Goal: Find specific page/section: Find specific page/section

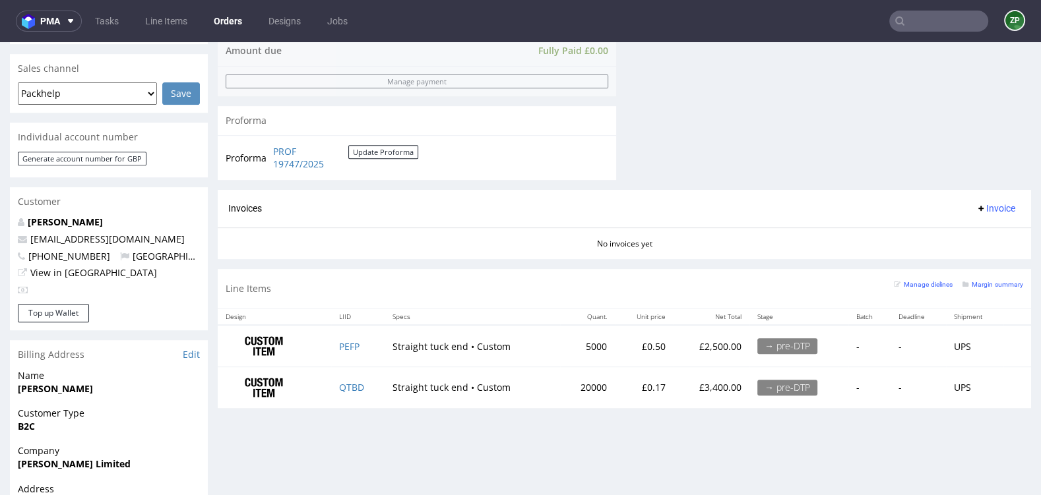
scroll to position [549, 0]
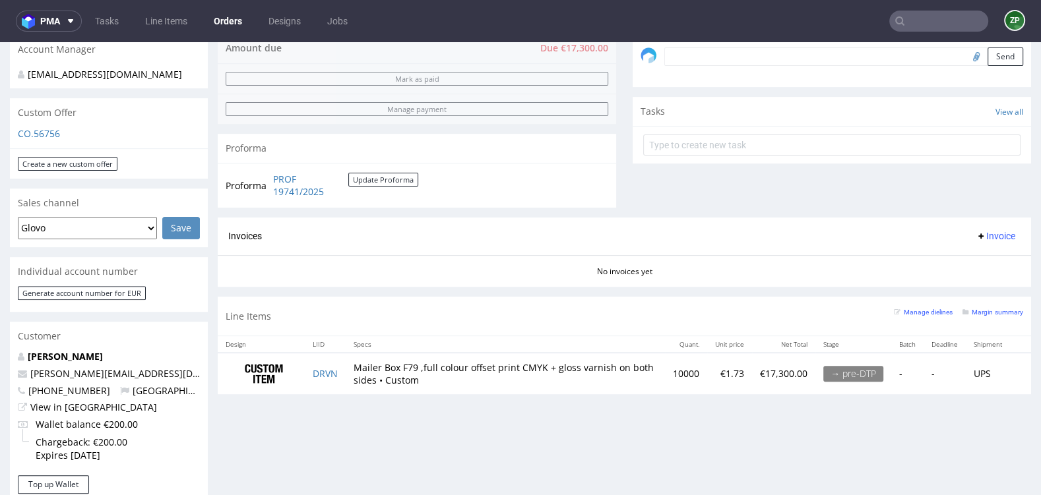
scroll to position [410, 0]
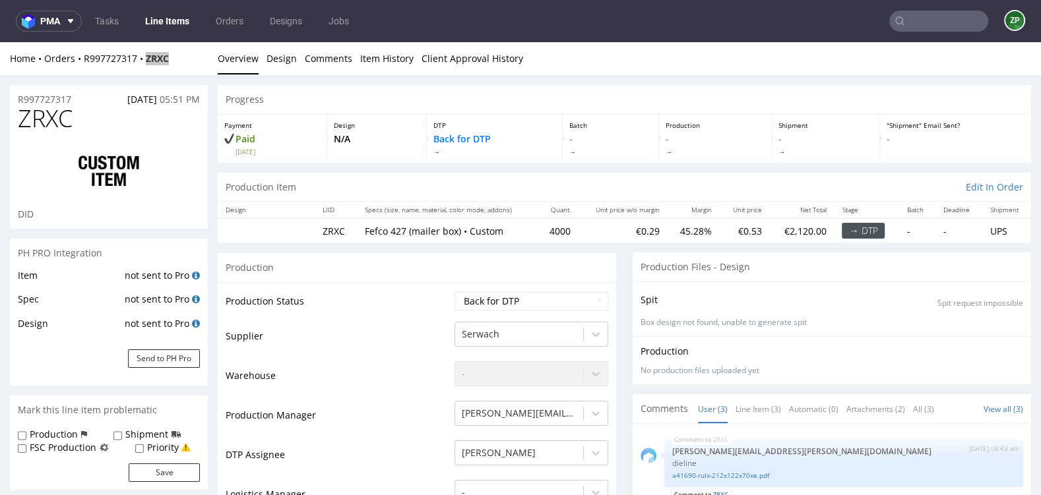
scroll to position [11, 0]
click at [903, 25] on input "text" at bounding box center [938, 21] width 99 height 21
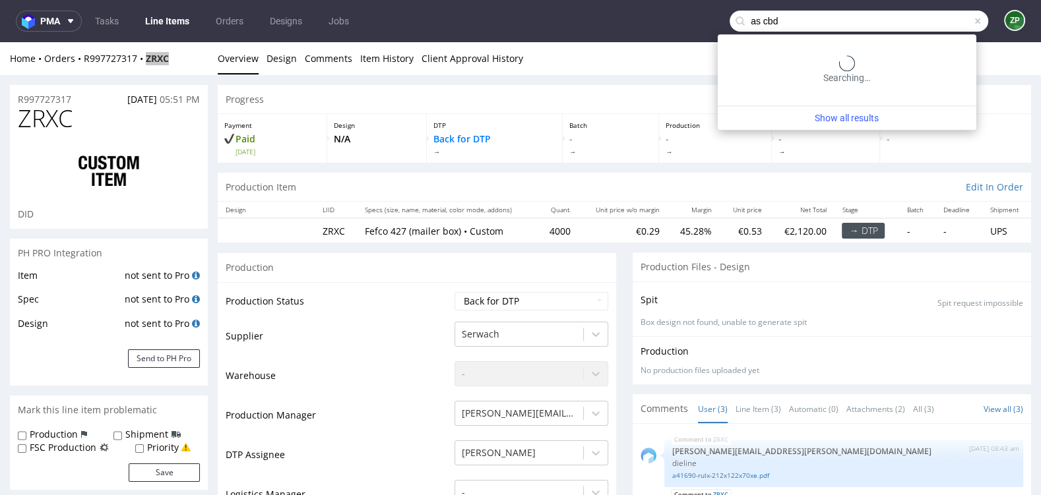
type input "as cbd"
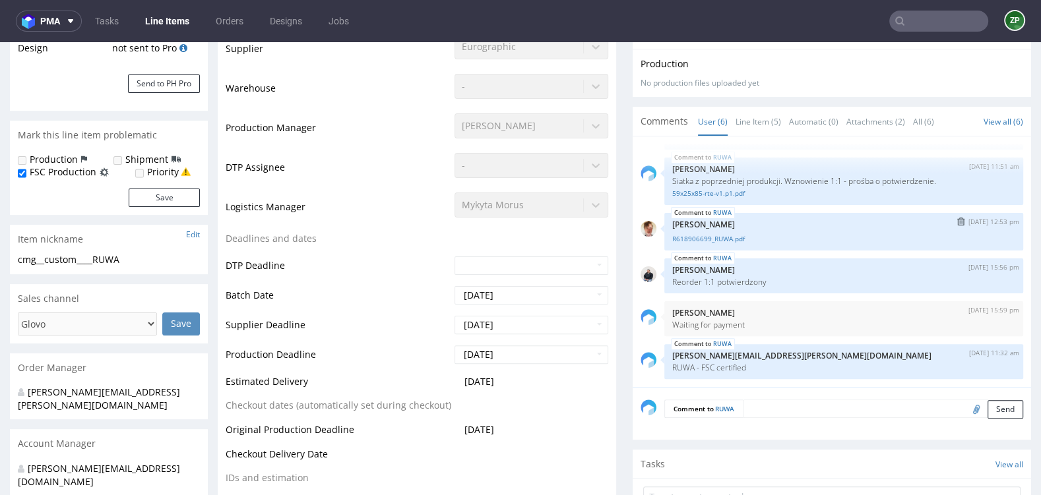
scroll to position [313, 0]
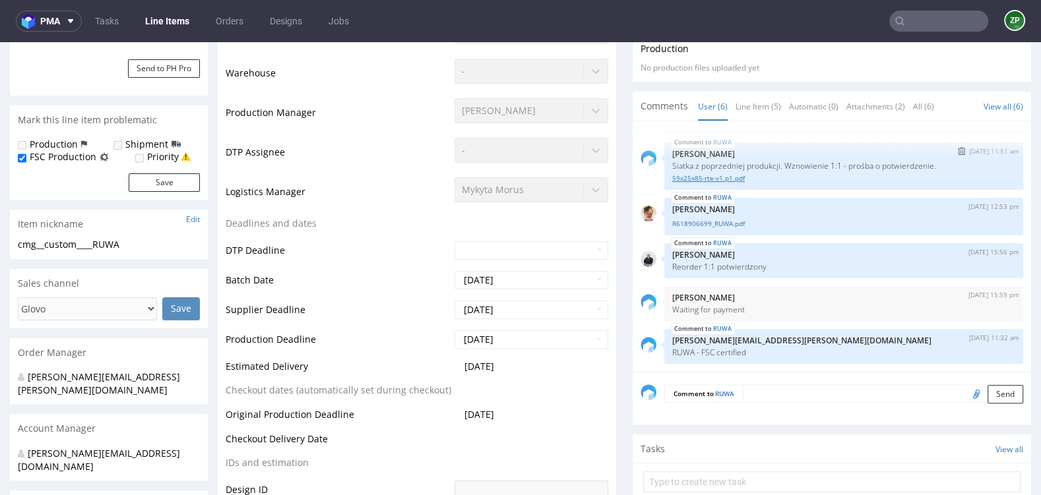
click at [716, 174] on link "59x25x85-rte-v1.p1.pdf" at bounding box center [843, 178] width 343 height 10
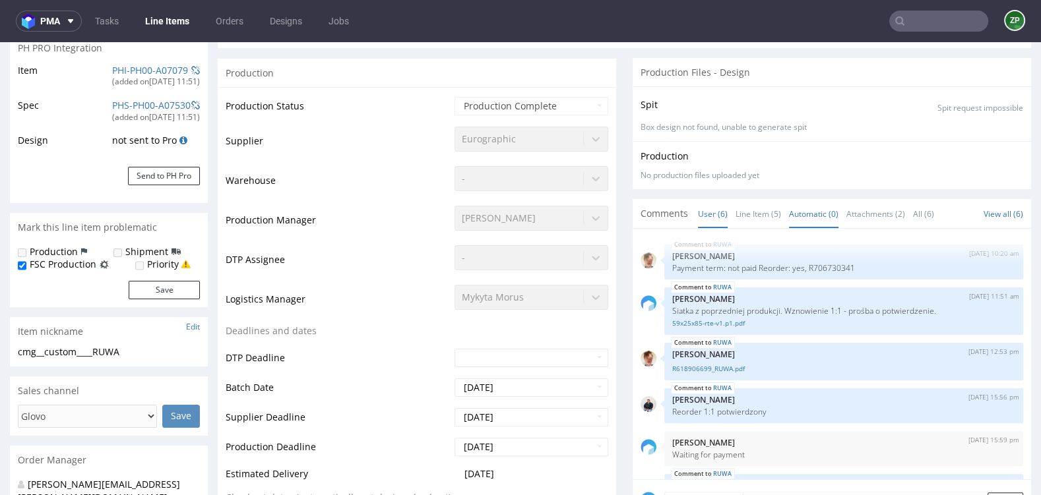
scroll to position [194, 0]
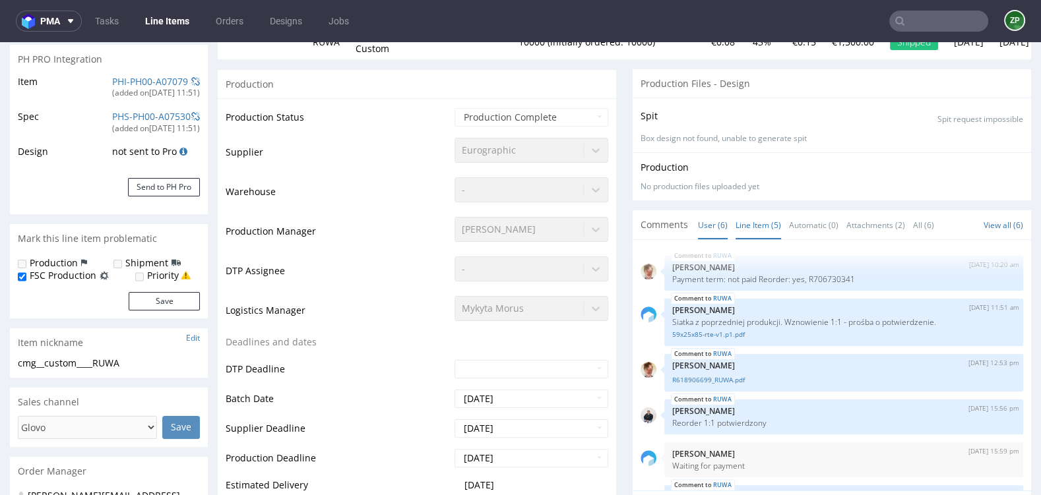
click at [748, 222] on link "Line Item (5)" at bounding box center [758, 225] width 46 height 28
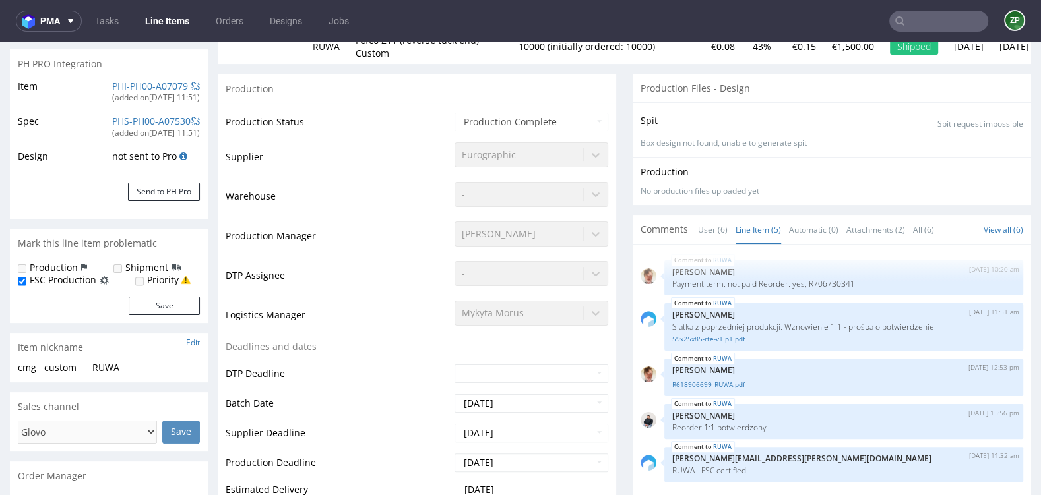
scroll to position [203, 0]
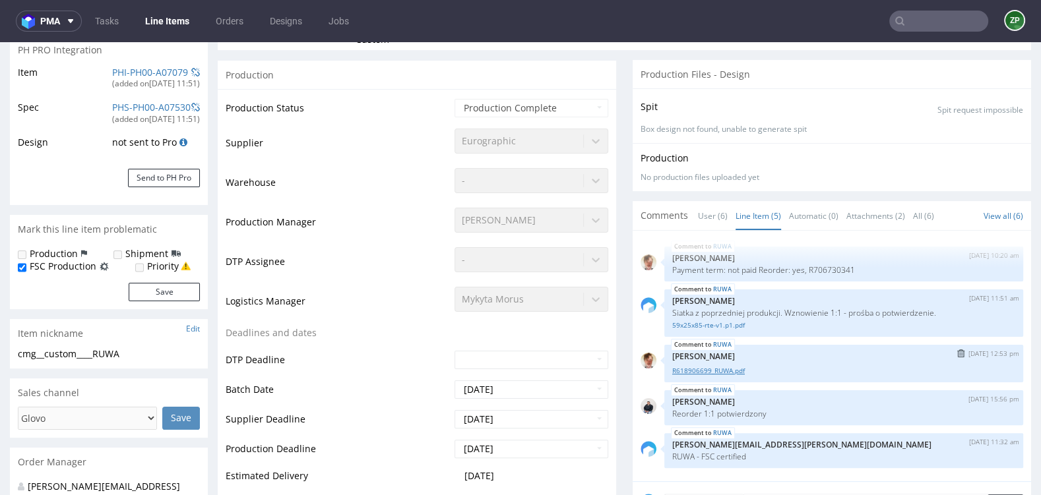
click at [716, 369] on link "R618906699_RUWA.pdf" at bounding box center [843, 371] width 343 height 10
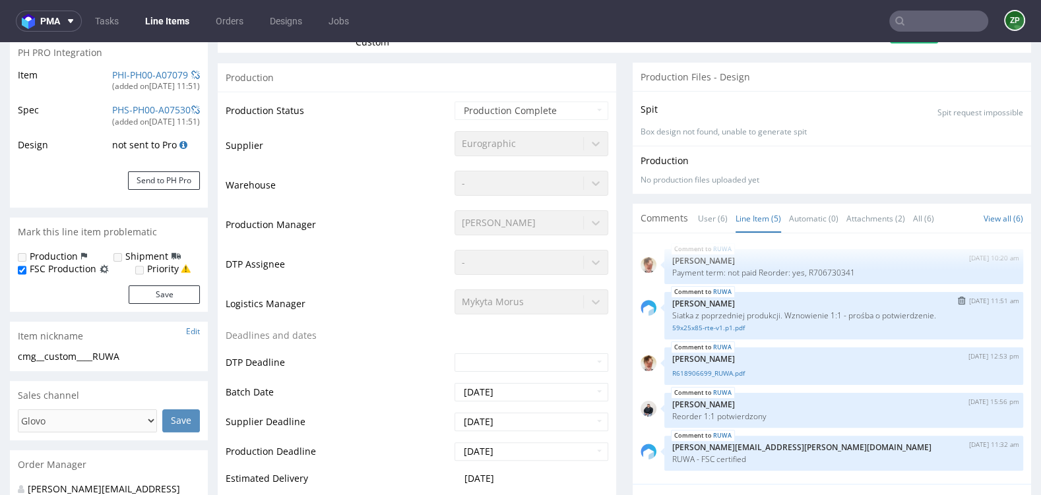
scroll to position [243, 0]
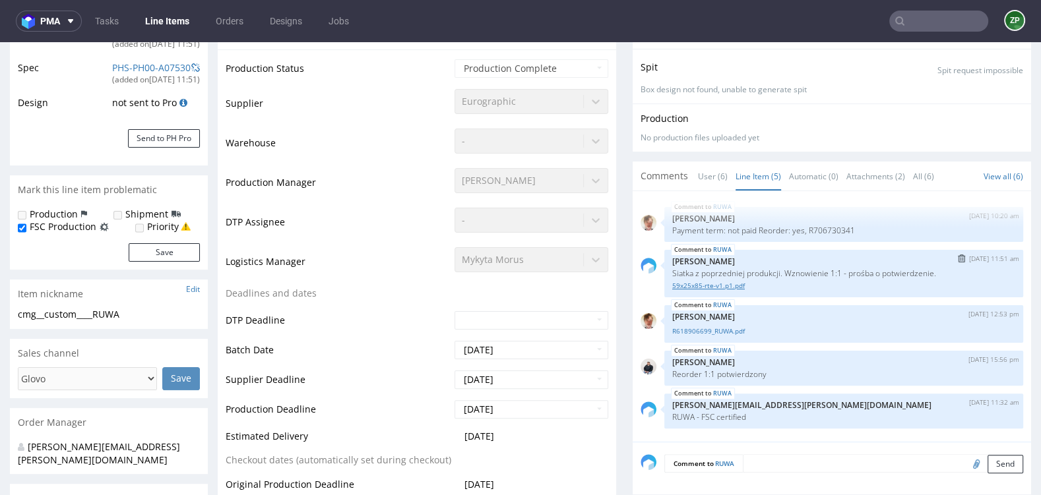
click at [714, 285] on link "59x25x85-rte-v1.p1.pdf" at bounding box center [843, 286] width 343 height 10
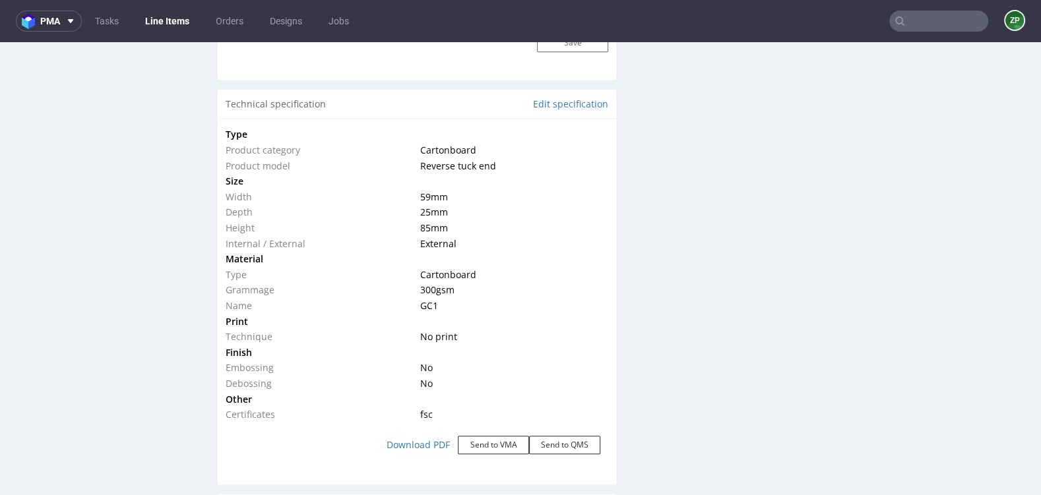
scroll to position [1239, 0]
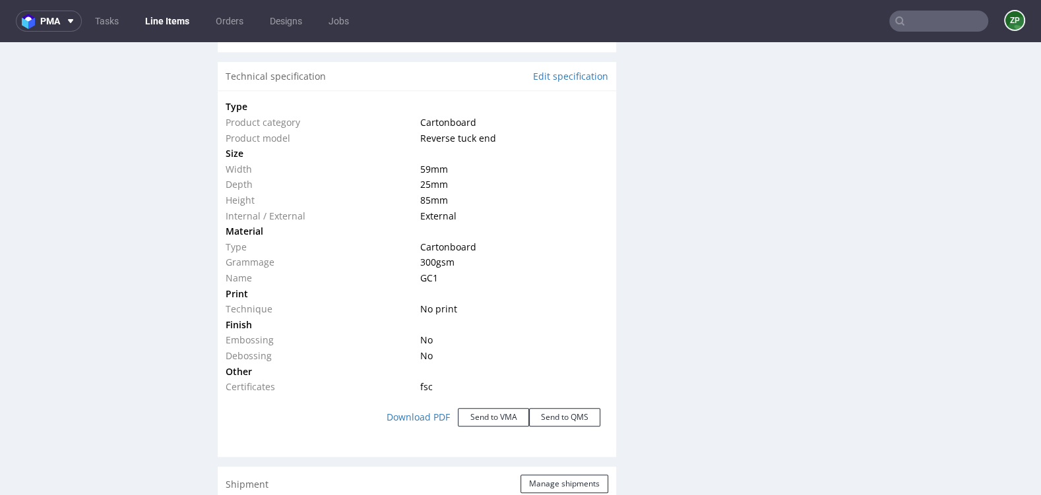
drag, startPoint x: 225, startPoint y: 103, endPoint x: 472, endPoint y: 356, distance: 353.1
click at [472, 356] on tbody "Type Product category Cartonboard Product model Reverse tuck end Size Width 59 …" at bounding box center [417, 247] width 383 height 296
click at [433, 411] on link "Download PDF" at bounding box center [418, 417] width 79 height 29
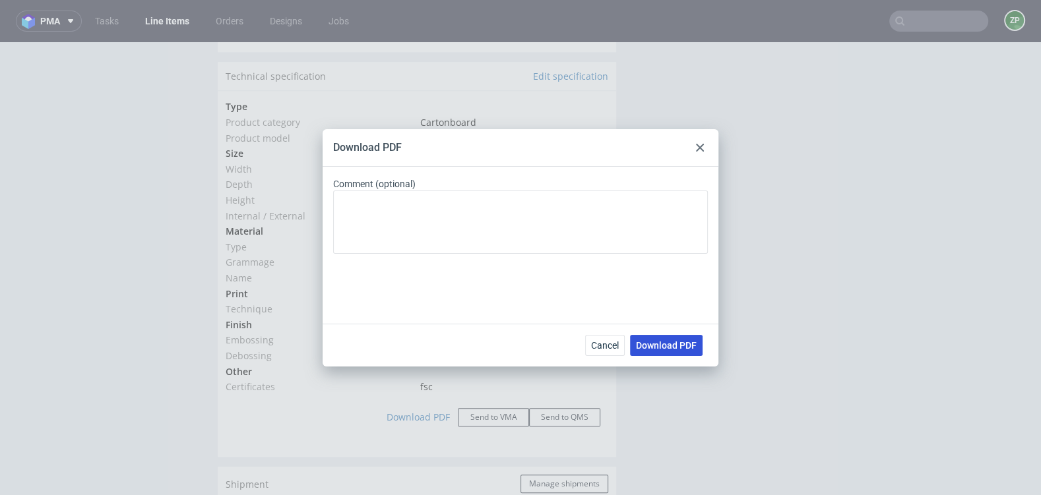
click at [668, 344] on span "Download PDF" at bounding box center [666, 345] width 61 height 9
click at [615, 344] on span "Cancel" at bounding box center [605, 345] width 28 height 9
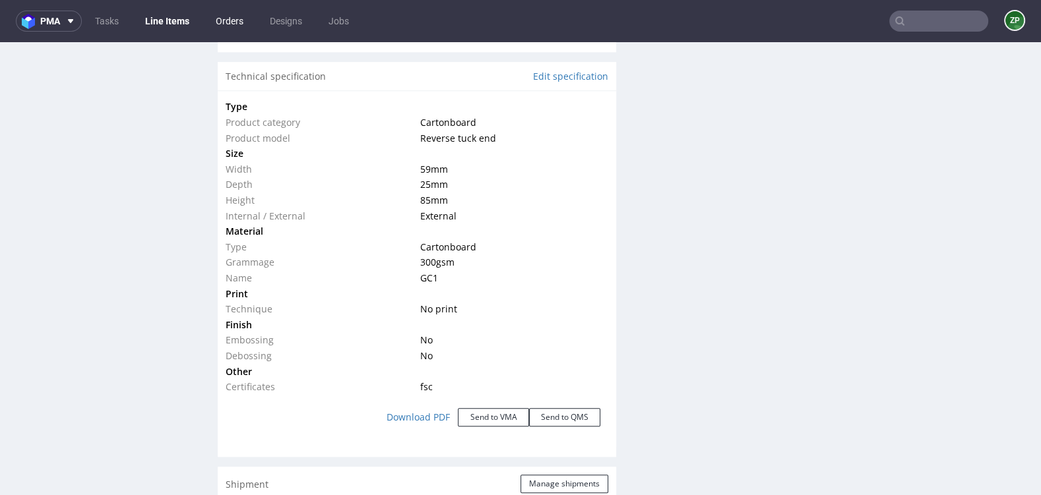
click at [240, 20] on link "Orders" at bounding box center [230, 21] width 44 height 21
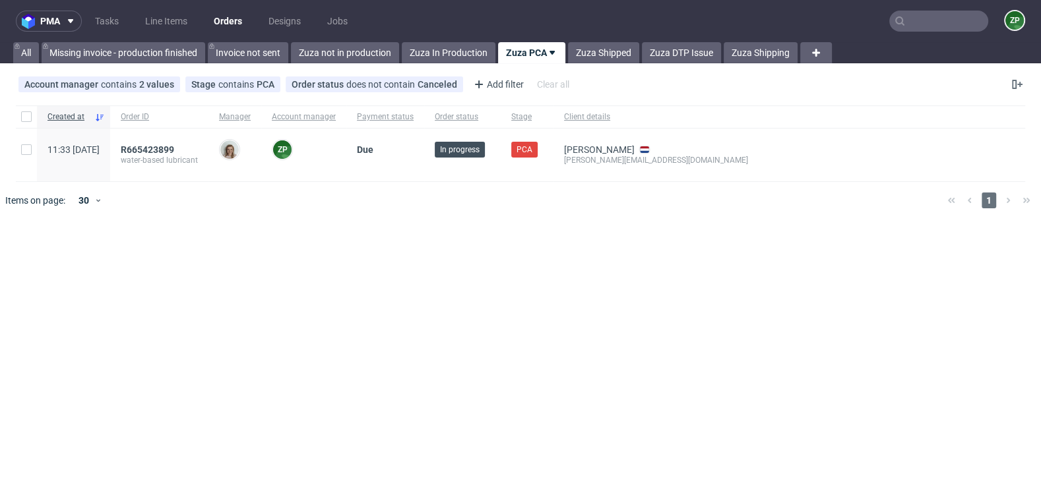
click at [230, 26] on link "Orders" at bounding box center [228, 21] width 44 height 21
click at [334, 57] on link "Zuza not in production" at bounding box center [345, 52] width 108 height 21
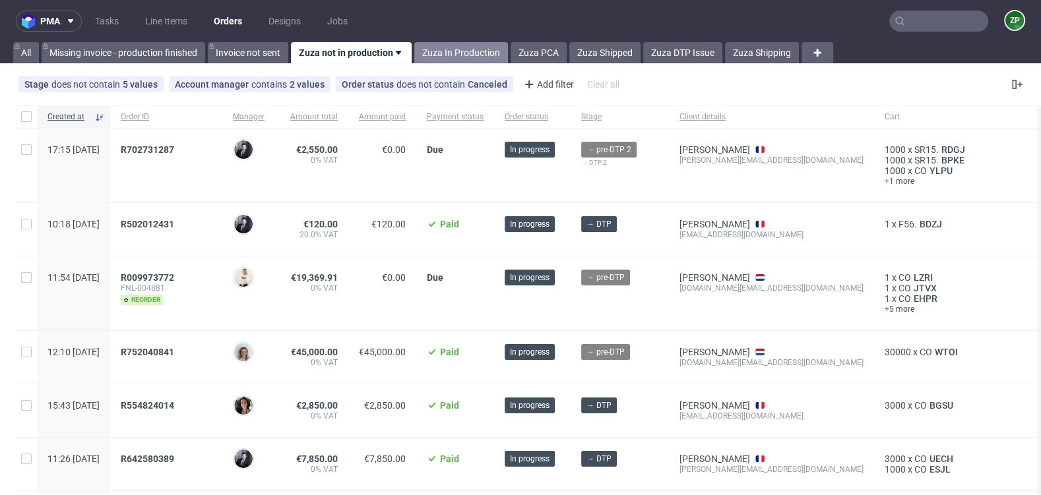
click at [478, 50] on link "Zuza In Production" at bounding box center [461, 52] width 94 height 21
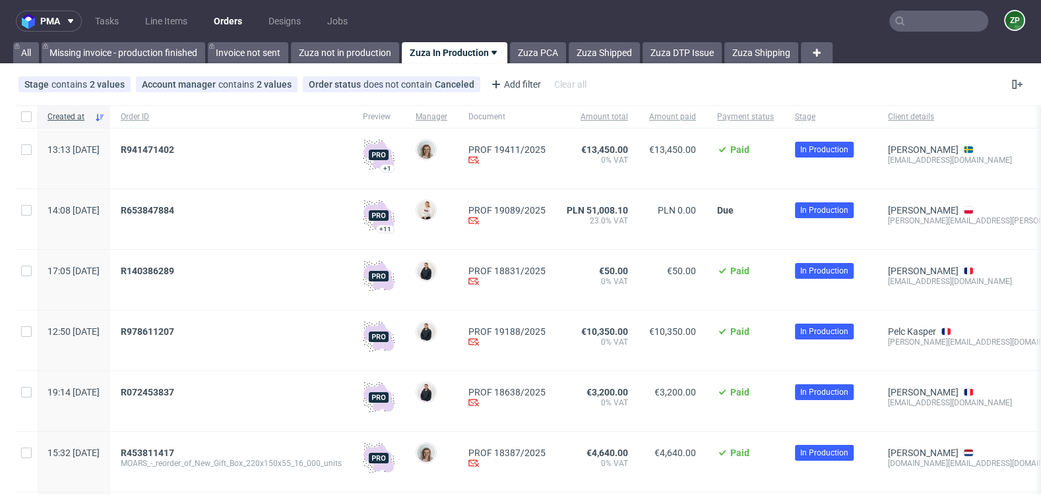
click at [925, 23] on input "text" at bounding box center [938, 21] width 99 height 21
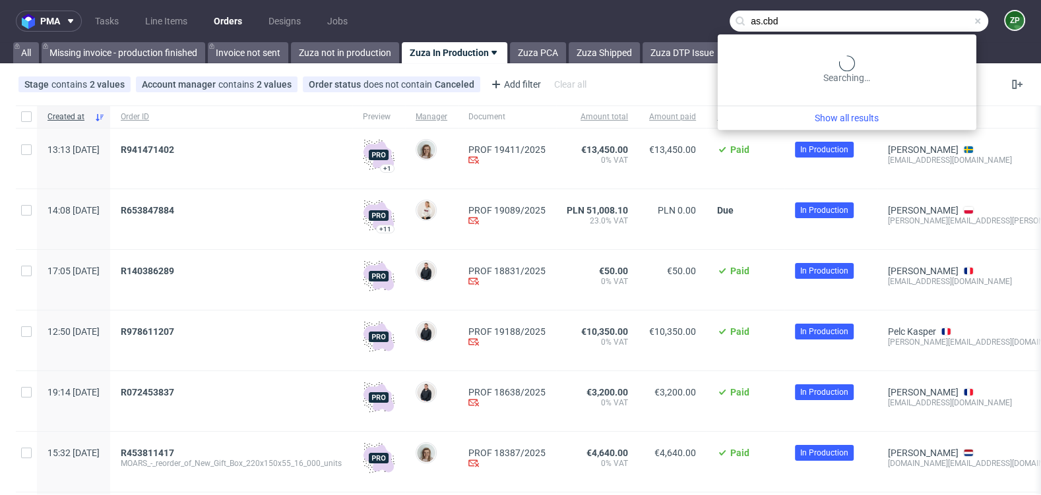
type input "as.cbd"
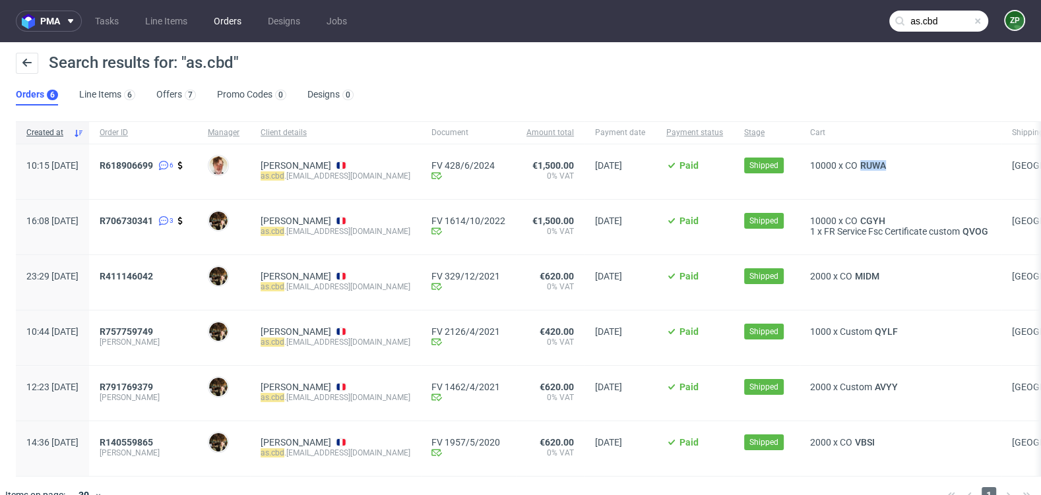
click at [234, 26] on link "Orders" at bounding box center [228, 21] width 44 height 21
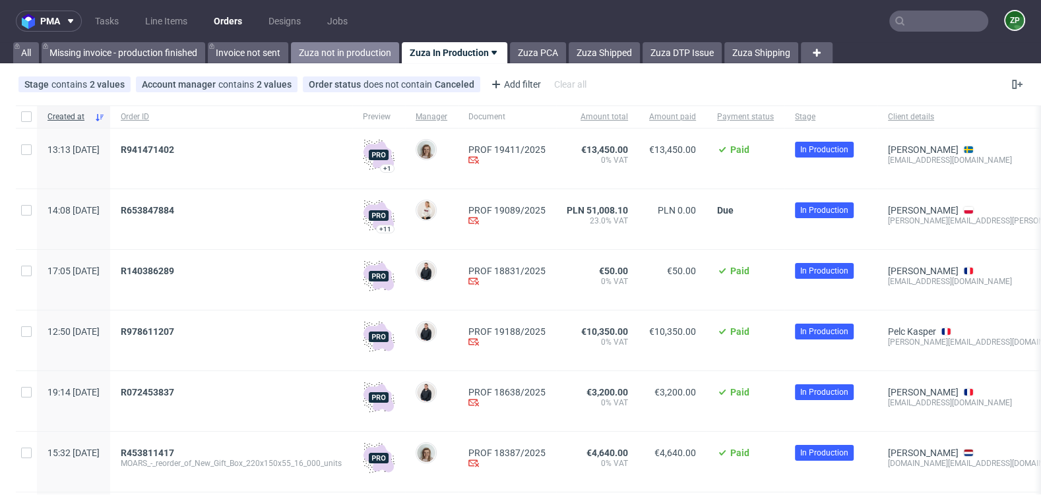
click at [332, 50] on link "Zuza not in production" at bounding box center [345, 52] width 108 height 21
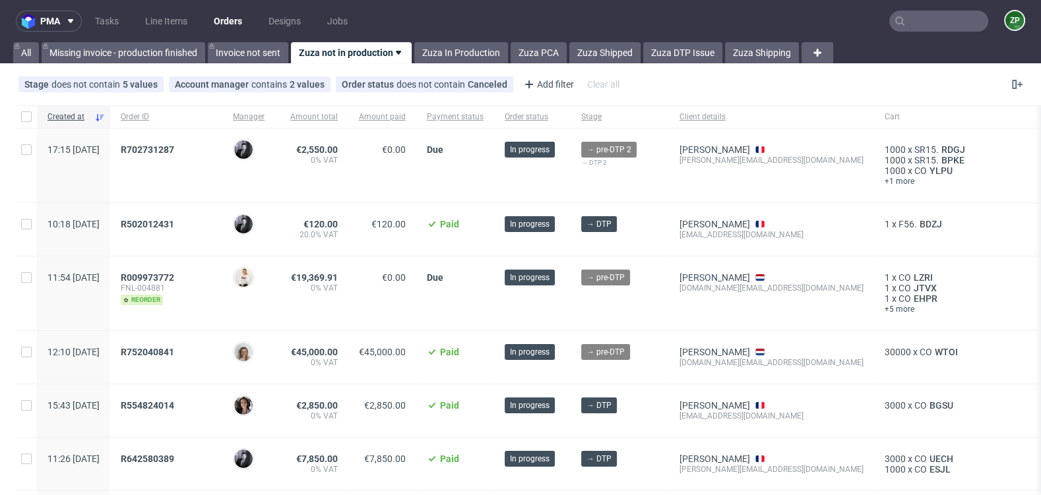
click at [904, 27] on input "text" at bounding box center [938, 21] width 99 height 21
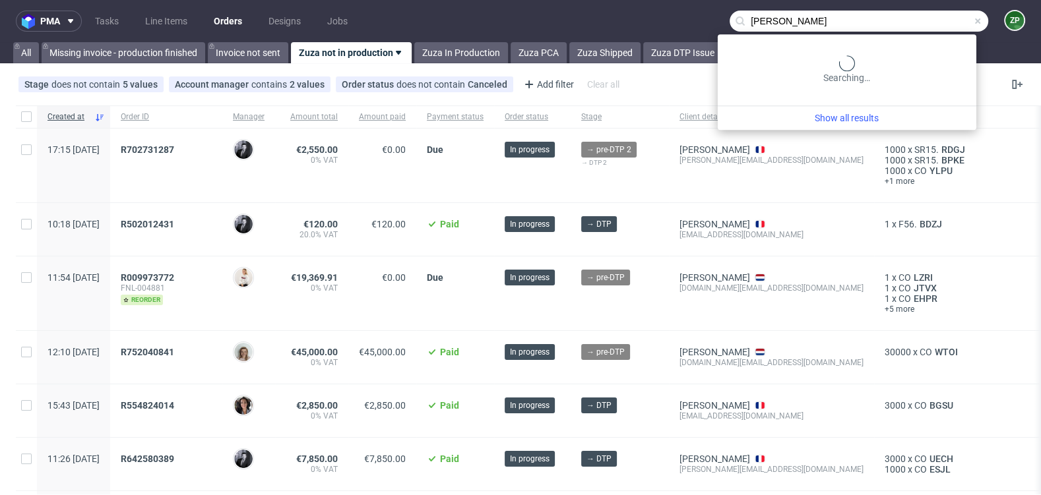
type input "dinda"
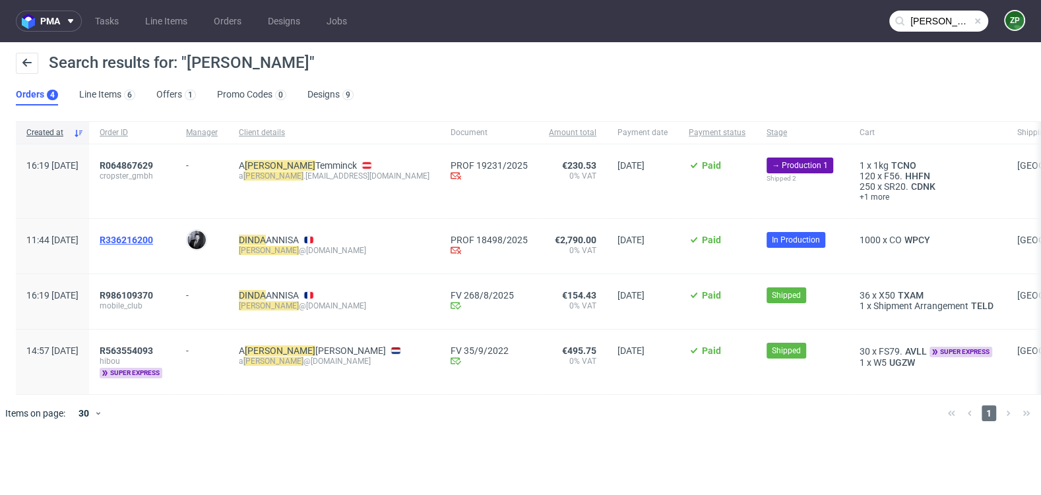
click at [153, 240] on span "R336216200" at bounding box center [126, 240] width 53 height 11
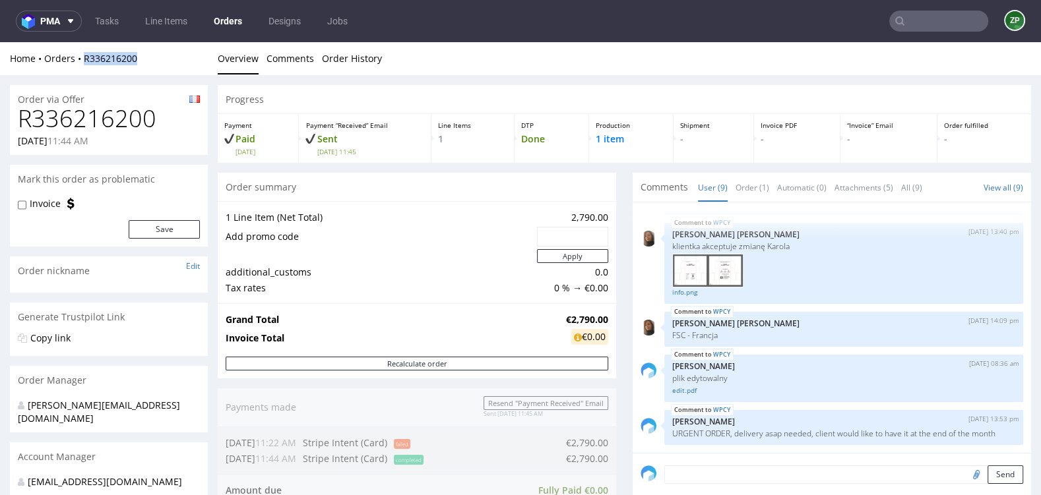
click at [232, 24] on link "Orders" at bounding box center [228, 21] width 44 height 21
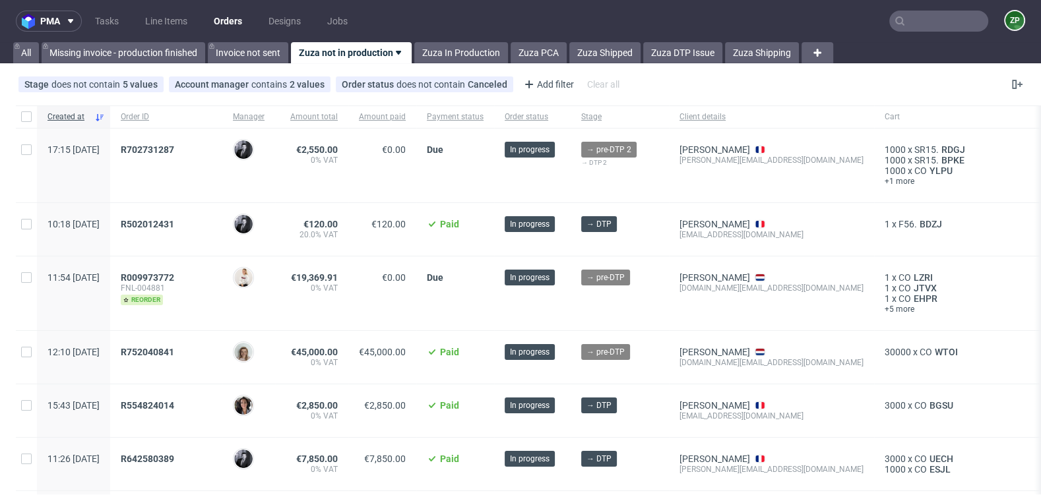
click at [469, 63] on div "pma Tasks Line Items Orders Designs Jobs ZP All Missing invoice - production fi…" at bounding box center [520, 247] width 1041 height 495
click at [465, 57] on link "Zuza In Production" at bounding box center [461, 52] width 94 height 21
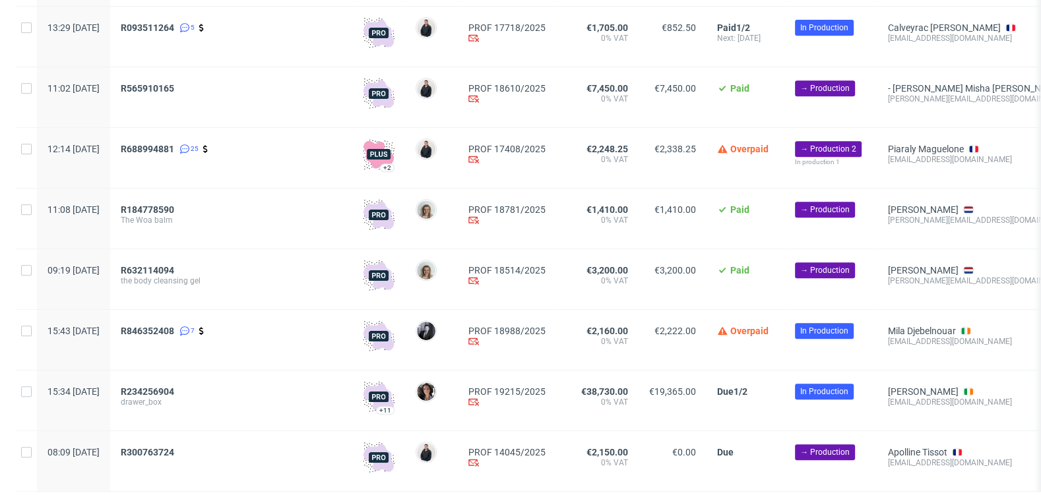
scroll to position [710, 0]
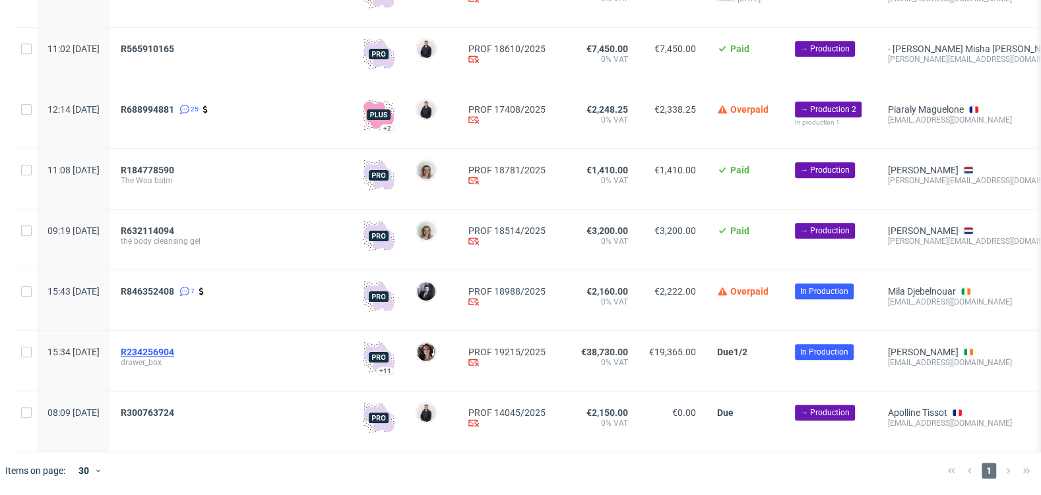
click at [174, 351] on span "R234256904" at bounding box center [147, 352] width 53 height 11
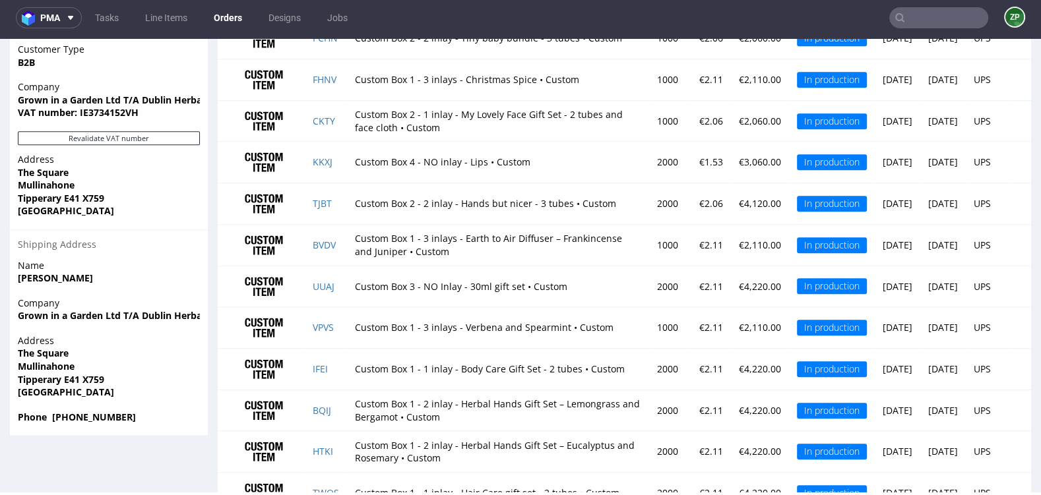
scroll to position [993, 0]
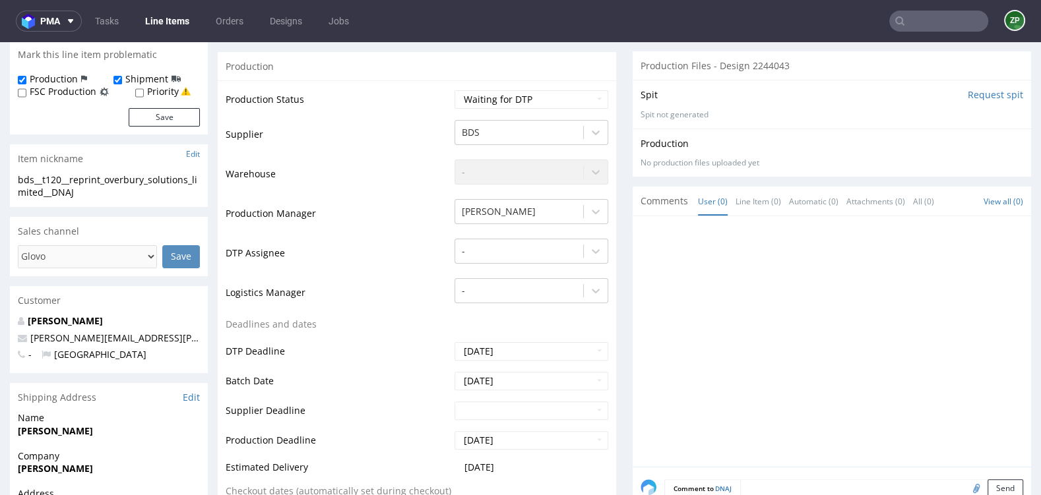
scroll to position [265, 0]
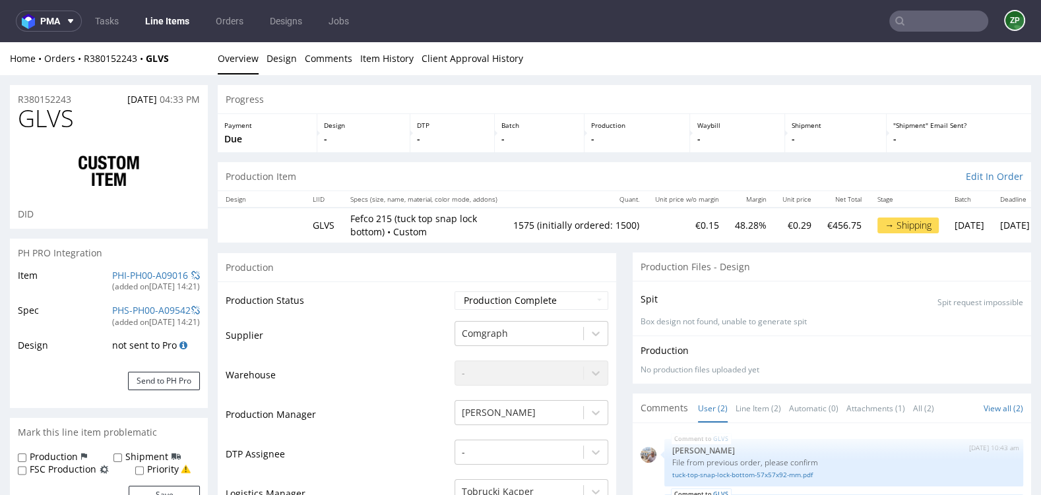
scroll to position [1763, 0]
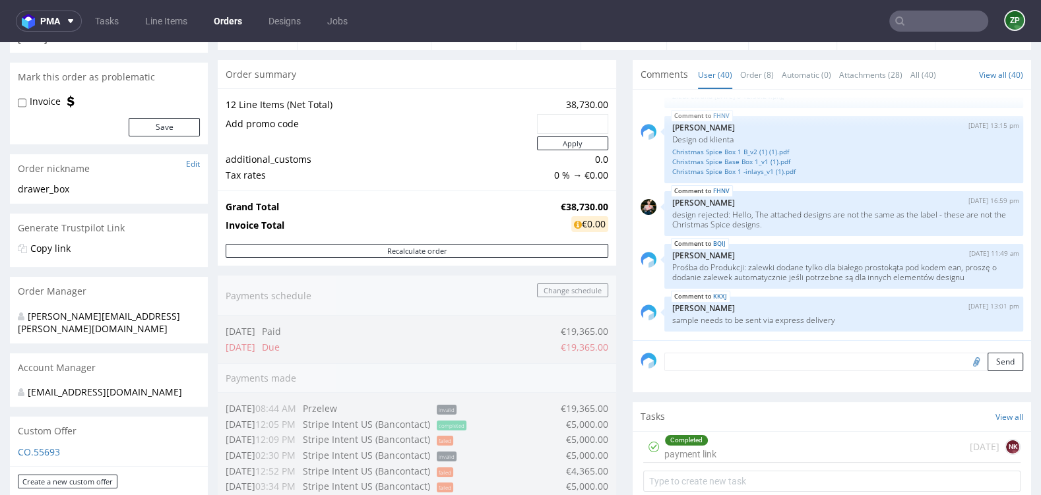
scroll to position [164, 0]
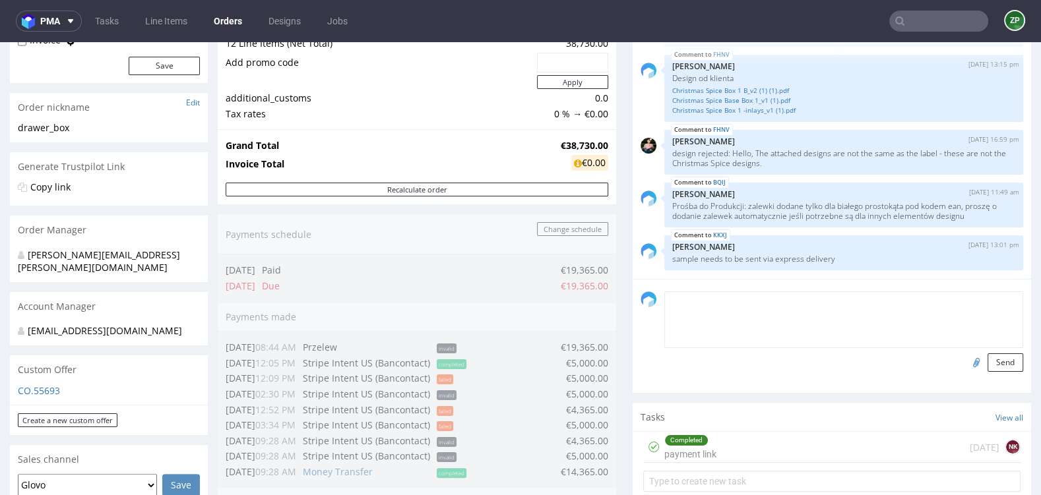
click at [695, 301] on textarea at bounding box center [843, 320] width 359 height 57
click at [859, 296] on textarea "+ 169 pln for express delivery (sample shipmnent on 16.09)" at bounding box center [843, 320] width 359 height 57
type textarea "+ 169 pln for express delivery (sample shipment on 16.09)"
click at [988, 356] on button "Send" at bounding box center [1005, 363] width 36 height 18
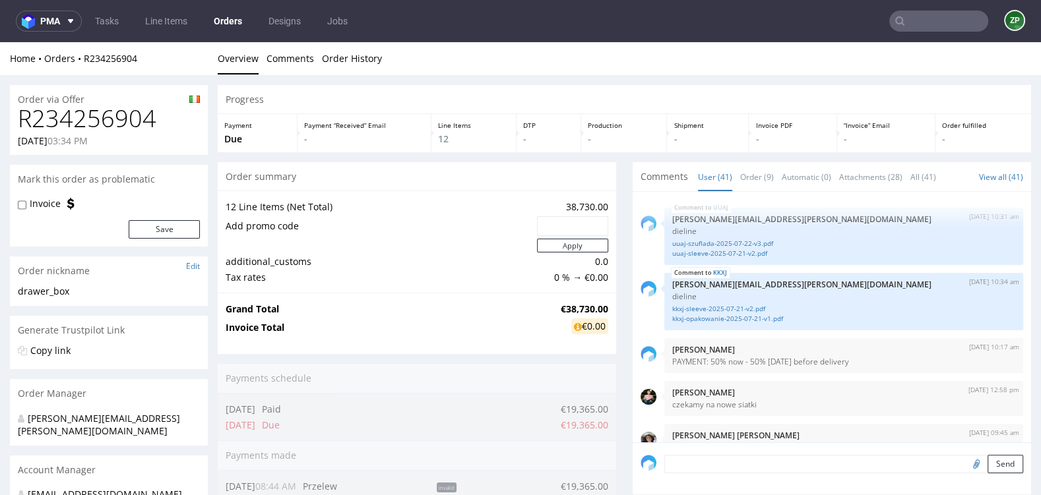
scroll to position [2327, 0]
